Goal: Task Accomplishment & Management: Complete application form

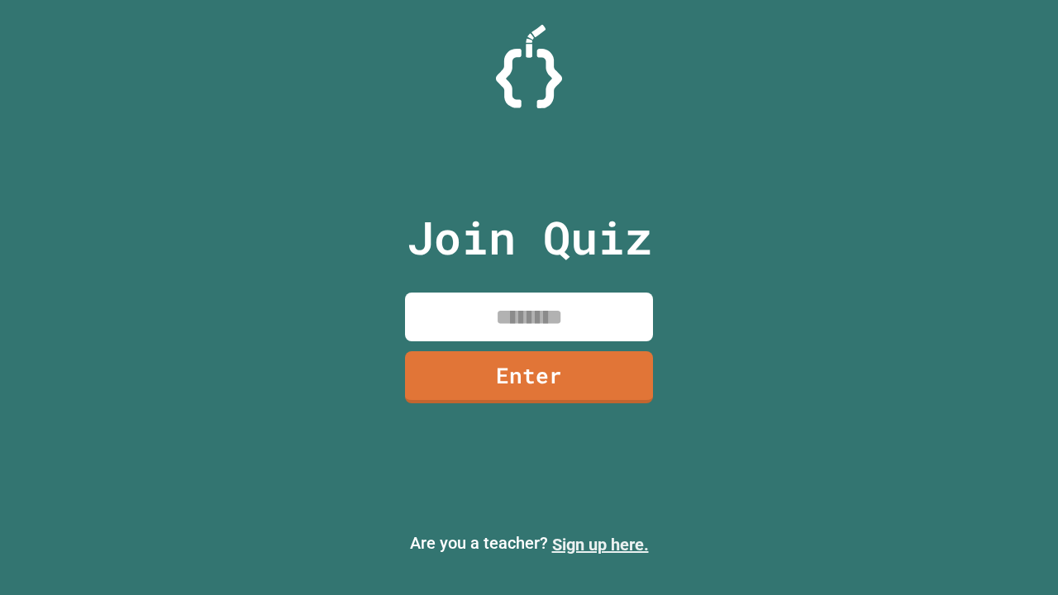
click at [600, 545] on link "Sign up here." at bounding box center [600, 545] width 97 height 20
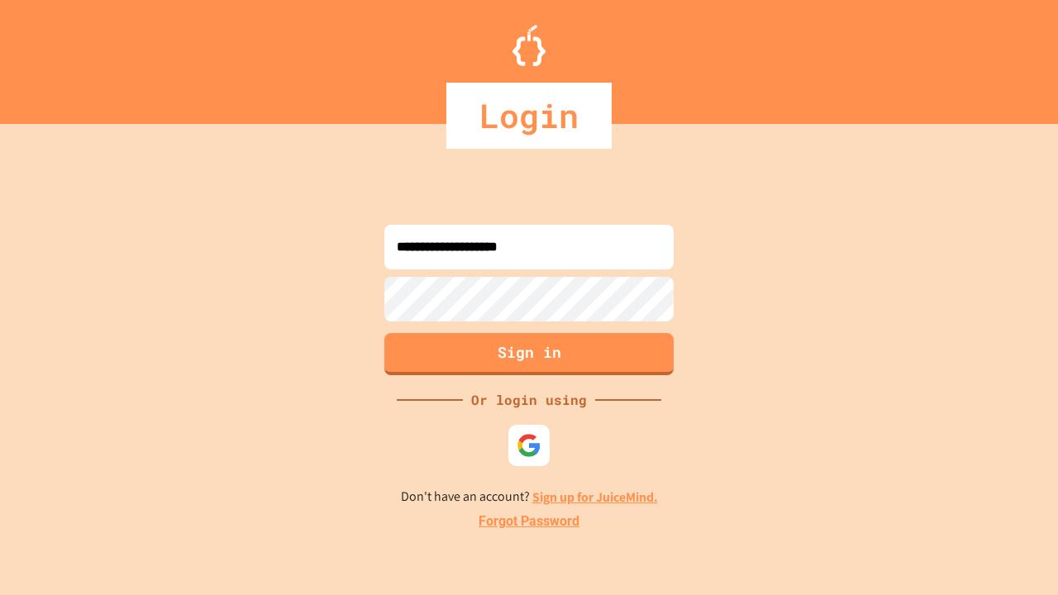
type input "**********"
